Goal: Transaction & Acquisition: Purchase product/service

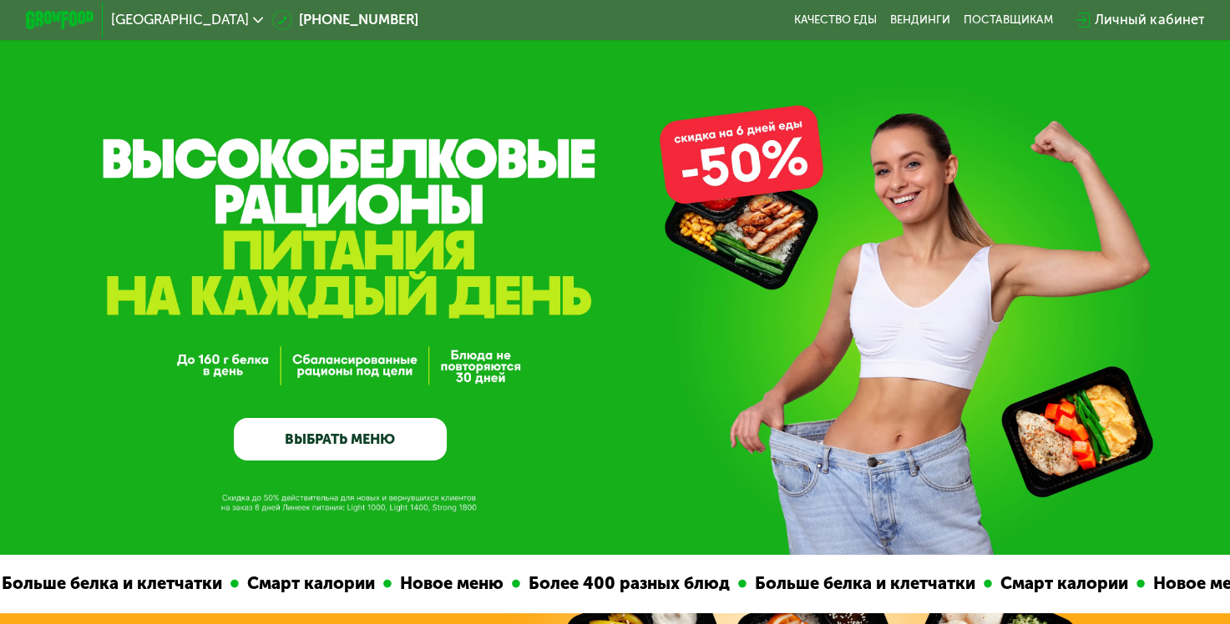
click at [361, 451] on link "ВЫБРАТЬ МЕНЮ" at bounding box center [340, 439] width 213 height 43
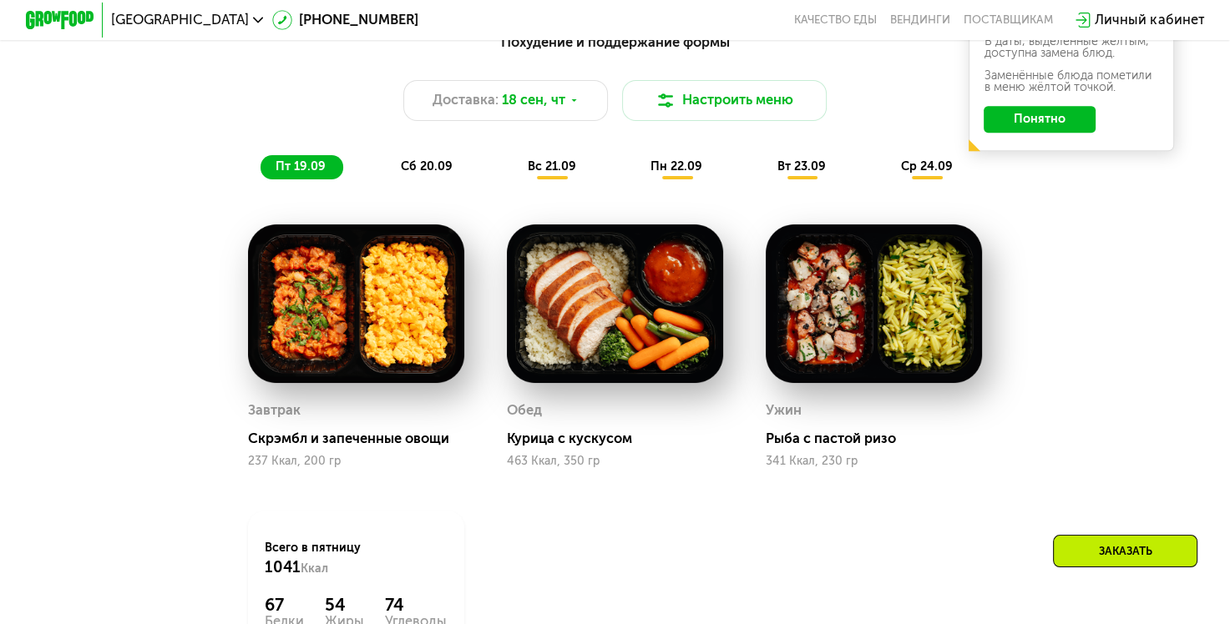
scroll to position [1339, 0]
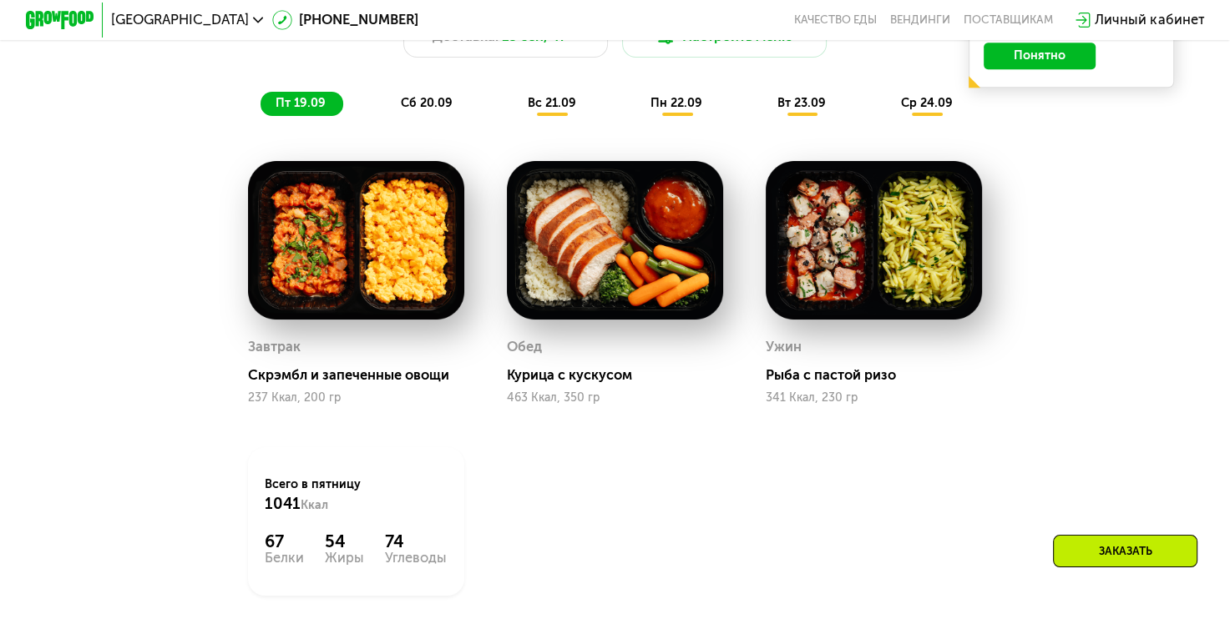
click at [433, 107] on span "сб 20.09" at bounding box center [427, 103] width 52 height 14
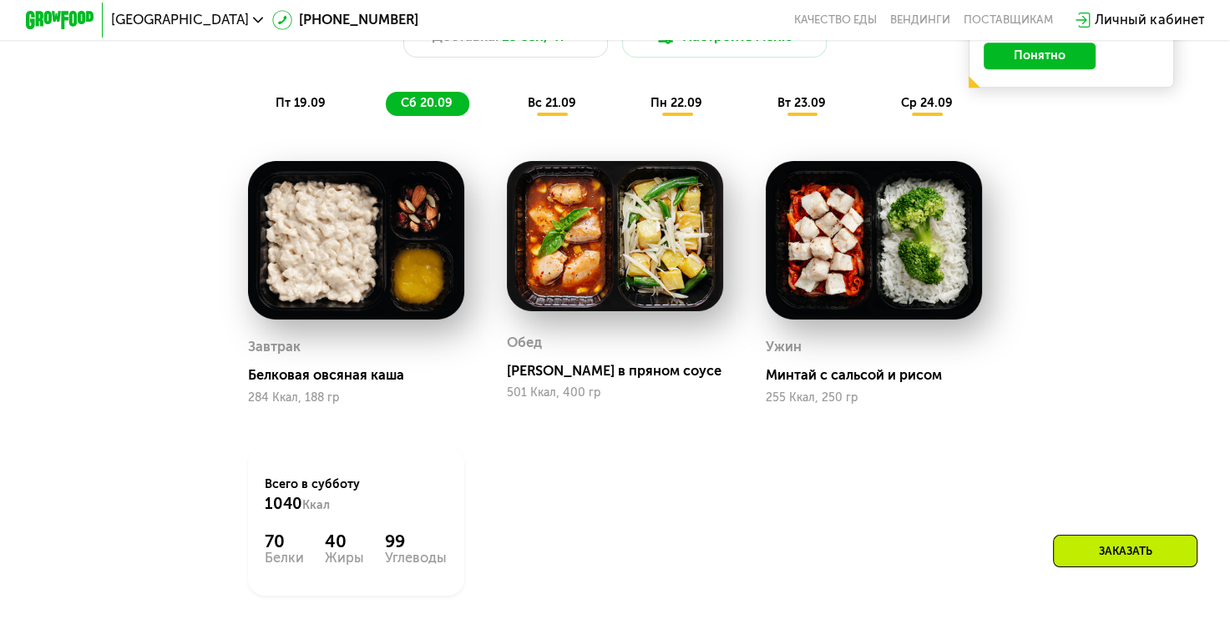
click at [540, 110] on span "вс 21.09" at bounding box center [552, 103] width 48 height 14
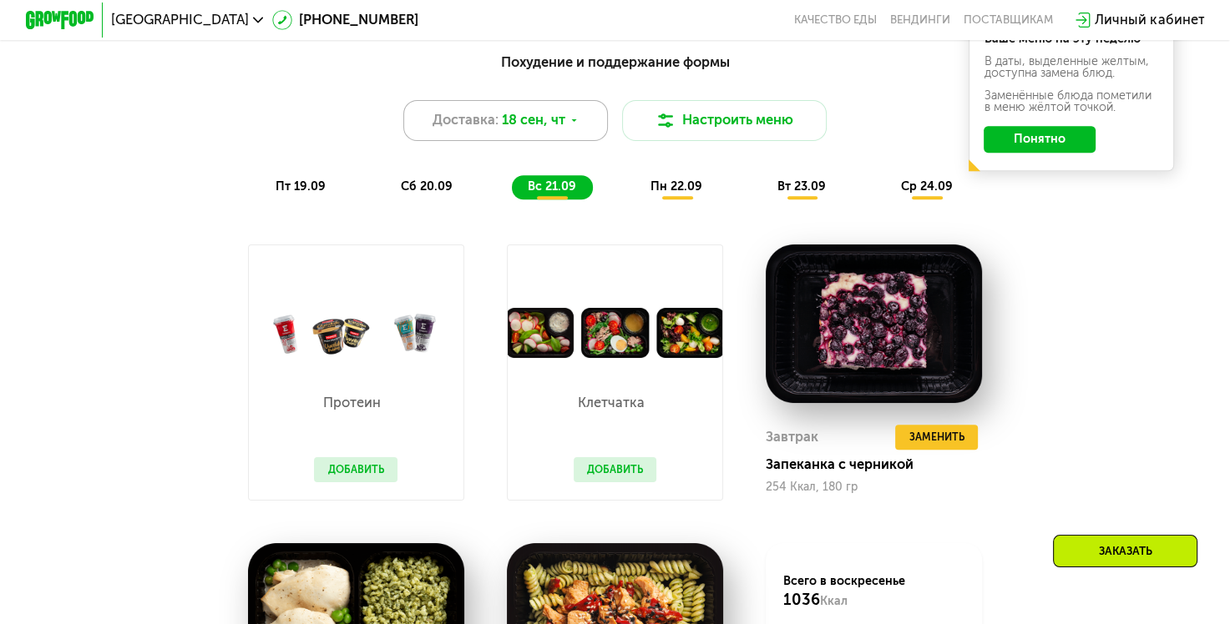
scroll to position [1172, 0]
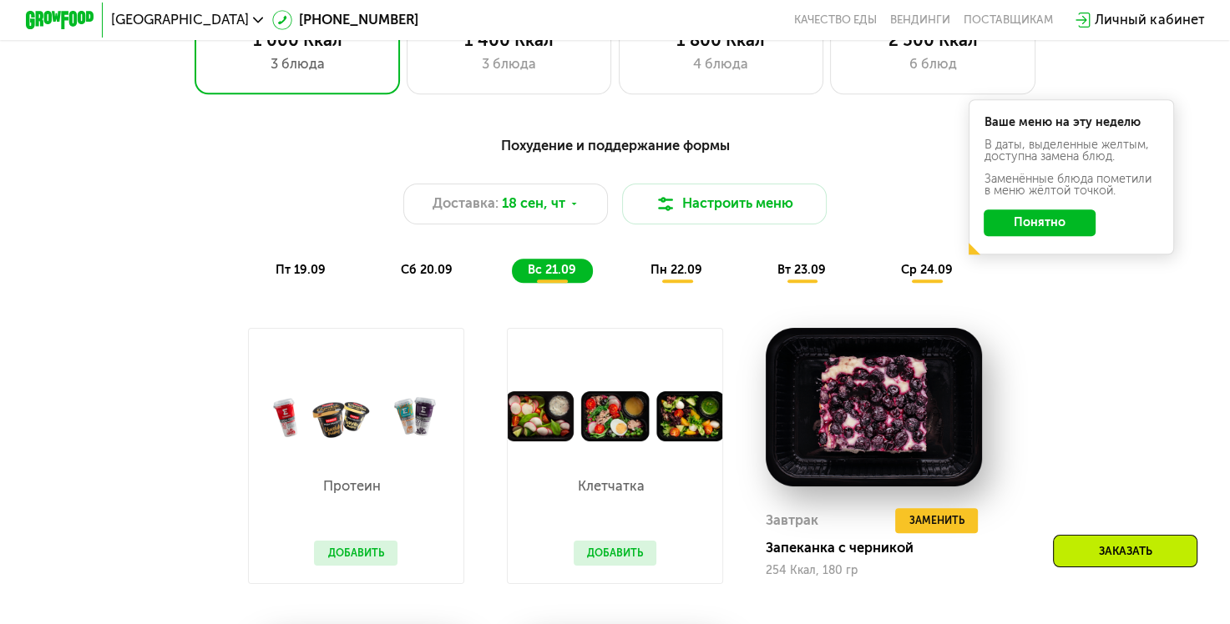
click at [685, 270] on div "пн 22.09" at bounding box center [677, 271] width 84 height 24
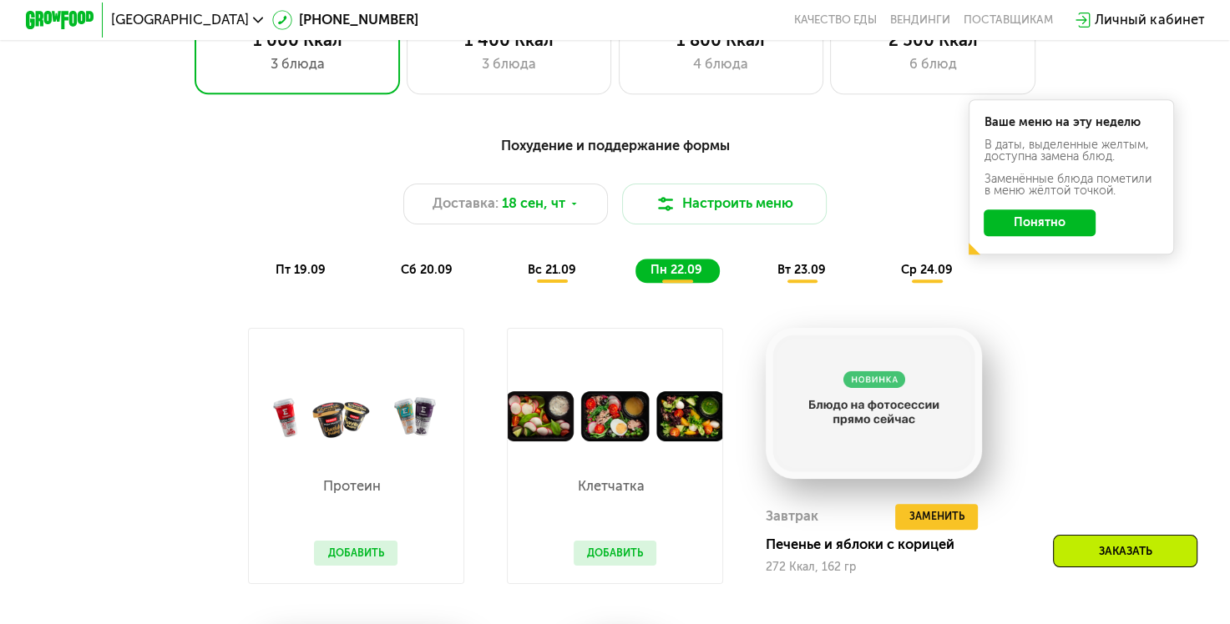
click at [685, 270] on div "пн 22.09" at bounding box center [677, 271] width 84 height 24
click at [809, 277] on span "вт 23.09" at bounding box center [801, 270] width 48 height 14
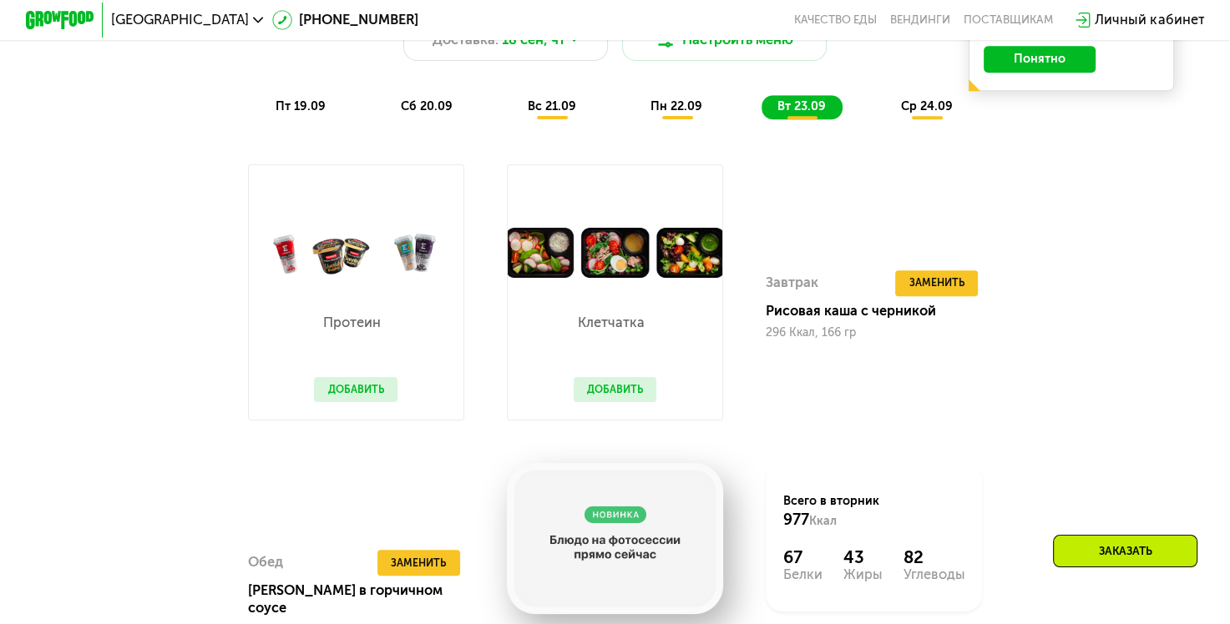
scroll to position [1256, 0]
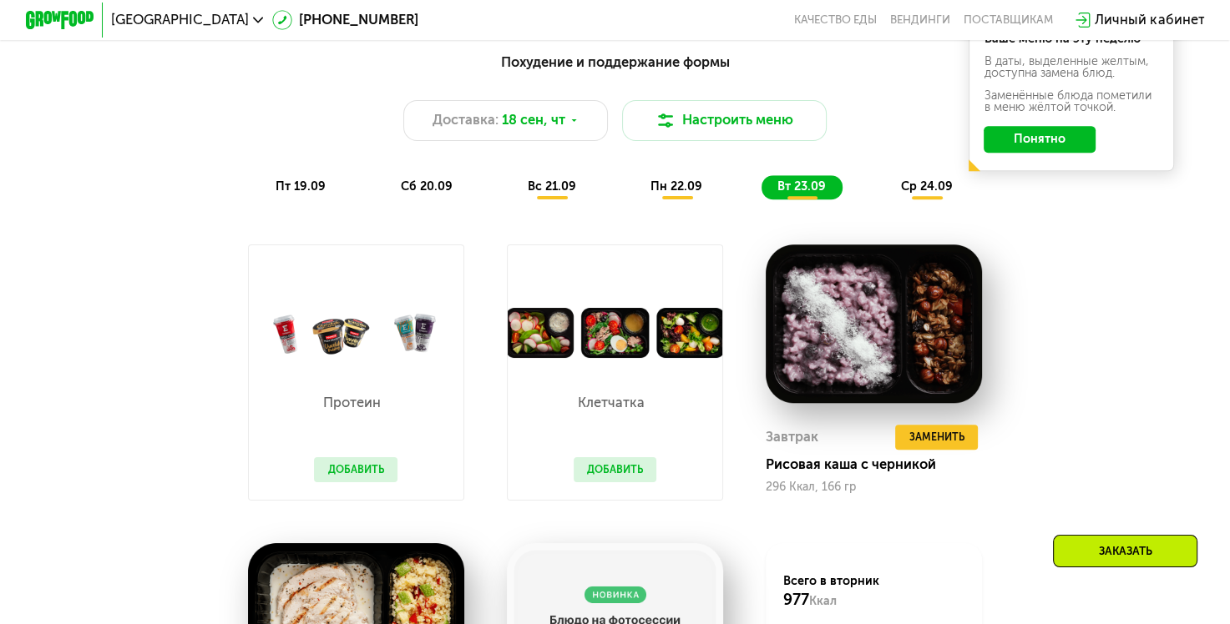
click at [923, 194] on span "ср 24.09" at bounding box center [927, 186] width 52 height 14
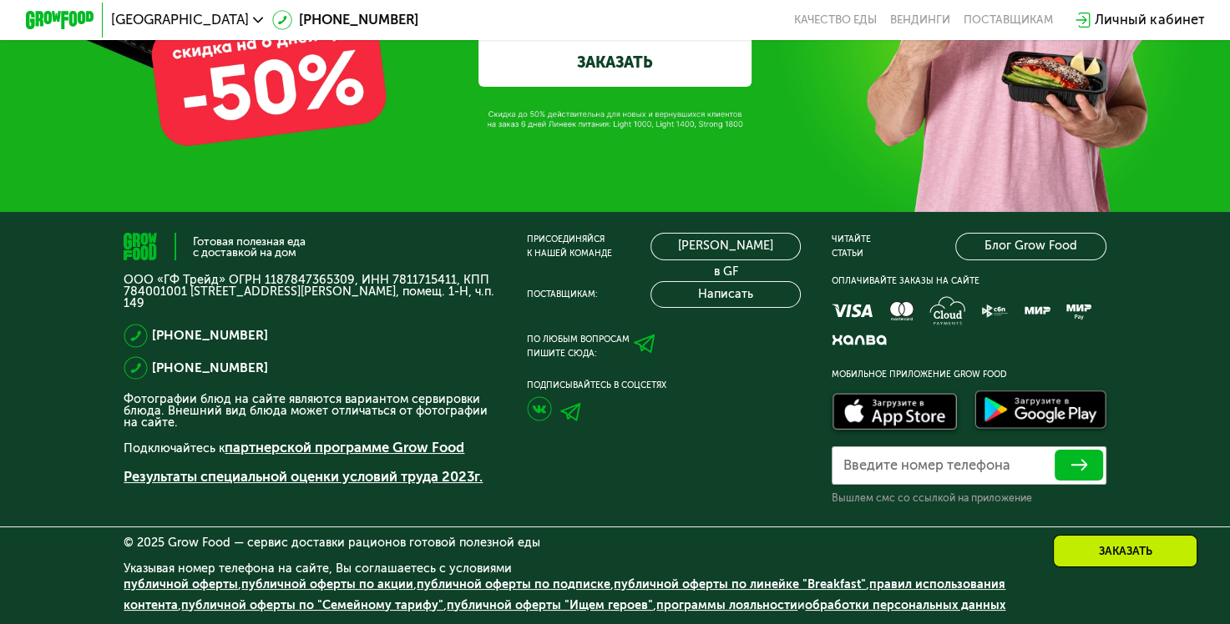
scroll to position [5631, 0]
